Goal: Information Seeking & Learning: Learn about a topic

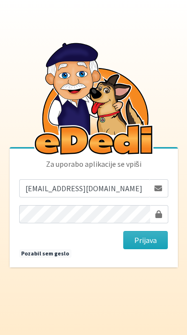
type input "[EMAIL_ADDRESS][DOMAIN_NAME]"
click at [145, 249] on button "Prijava" at bounding box center [145, 240] width 45 height 18
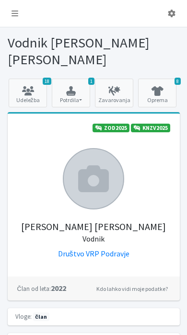
click at [18, 10] on link at bounding box center [15, 13] width 22 height 19
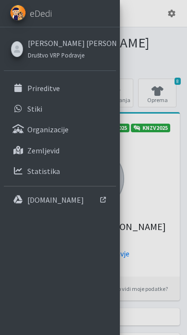
click at [70, 88] on link "Prireditve" at bounding box center [60, 88] width 112 height 19
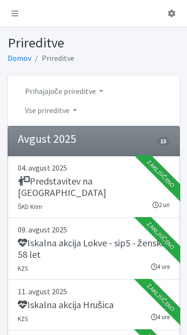
click at [68, 112] on link "Vse prireditve" at bounding box center [50, 110] width 67 height 19
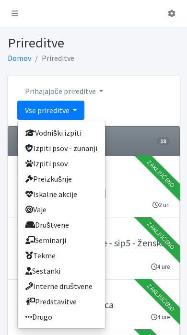
click at [67, 302] on link "Predstavitve" at bounding box center [61, 301] width 87 height 15
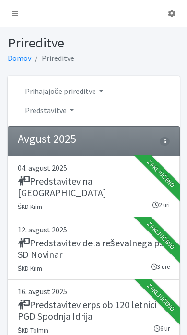
click at [89, 93] on link "Prihajajoče prireditve" at bounding box center [63, 91] width 93 height 19
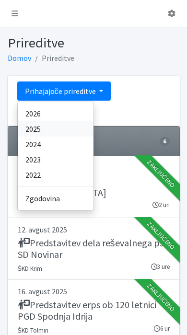
click at [37, 127] on link "2025" at bounding box center [56, 128] width 76 height 15
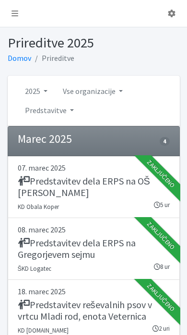
click at [61, 114] on link "Predstavitve" at bounding box center [49, 110] width 64 height 19
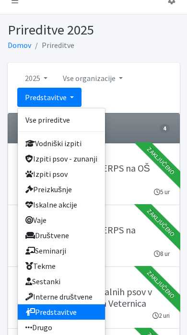
scroll to position [4, 0]
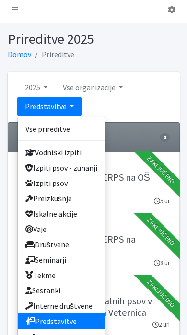
click at [62, 198] on link "Preizkušnje" at bounding box center [61, 198] width 87 height 15
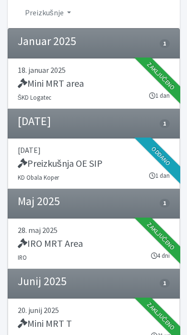
scroll to position [105, 0]
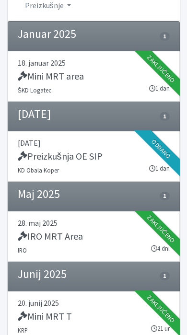
click at [119, 151] on div "Preizkušnja OE SIP" at bounding box center [94, 157] width 152 height 13
